Goal: Navigation & Orientation: Understand site structure

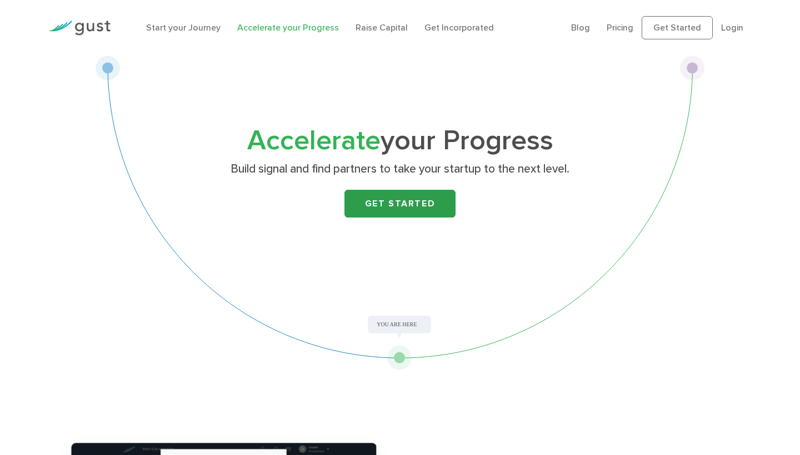
click at [398, 198] on link "Get Started" at bounding box center [399, 204] width 111 height 28
click at [373, 26] on link "Raise Capital" at bounding box center [381, 27] width 52 height 11
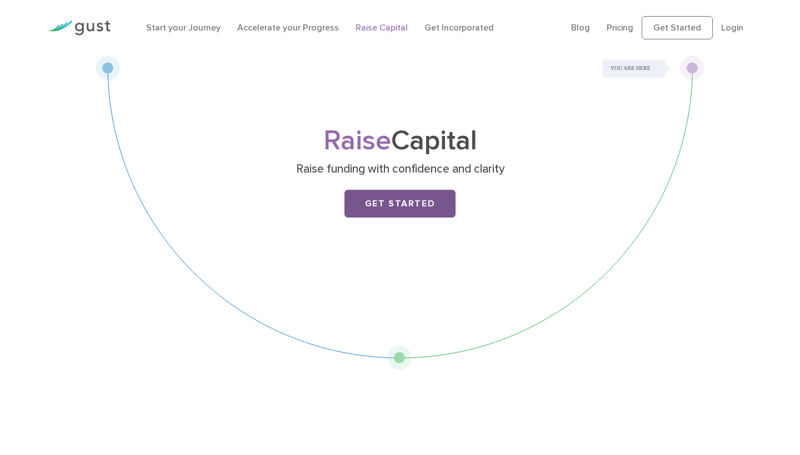
click at [376, 203] on link "Get Started" at bounding box center [399, 204] width 111 height 28
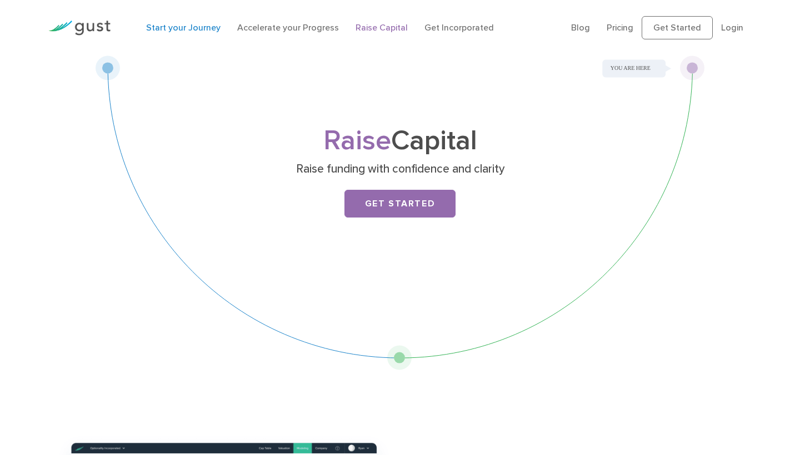
click at [190, 32] on link "Start your Journey" at bounding box center [183, 27] width 74 height 11
click at [454, 24] on link "Get Incorporated" at bounding box center [458, 27] width 69 height 11
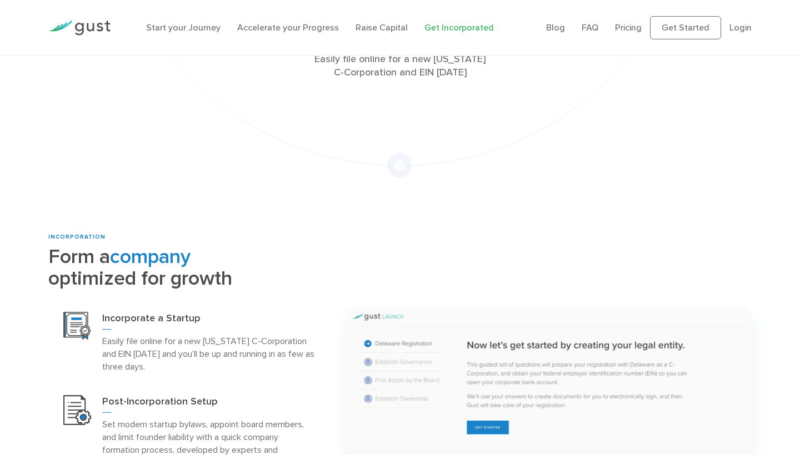
scroll to position [159, 0]
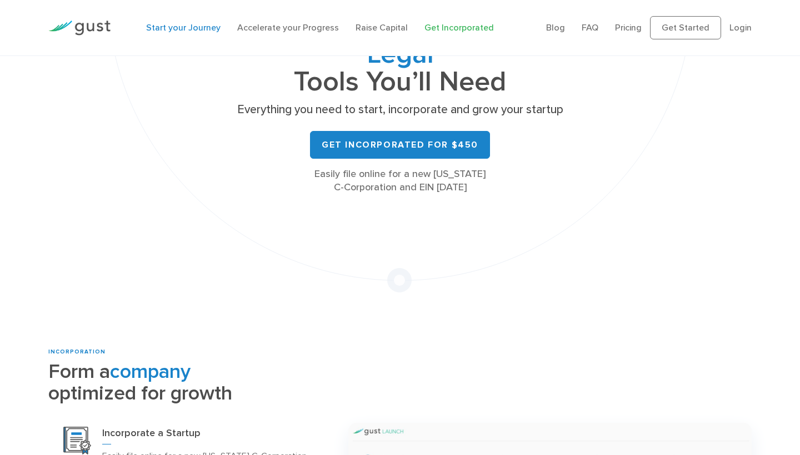
click at [203, 31] on link "Start your Journey" at bounding box center [183, 27] width 74 height 11
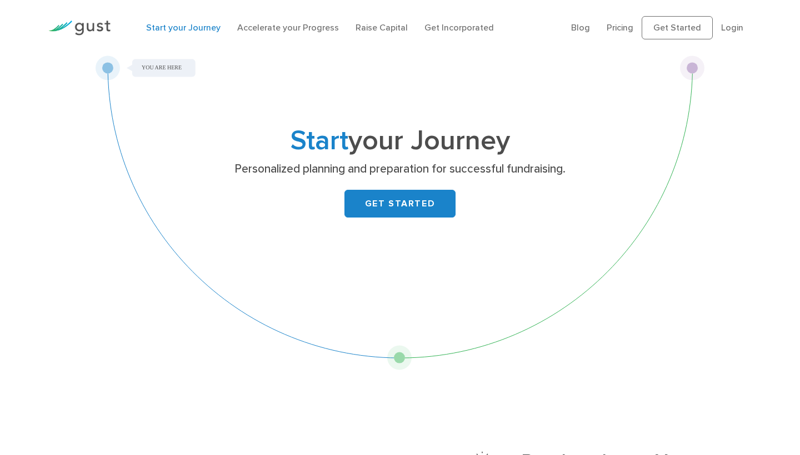
click at [86, 29] on img at bounding box center [79, 28] width 62 height 15
